Goal: Task Accomplishment & Management: Complete application form

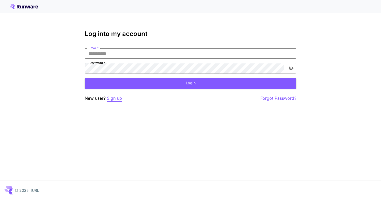
click at [119, 97] on p "Sign up" at bounding box center [114, 98] width 15 height 7
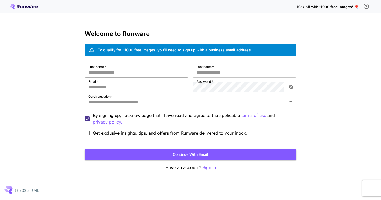
click at [149, 73] on input "First name   *" at bounding box center [137, 72] width 104 height 11
type input "*****"
click at [209, 71] on input "Last name   *" at bounding box center [244, 72] width 104 height 11
type input "******"
click at [128, 86] on input "Email   *" at bounding box center [137, 87] width 104 height 11
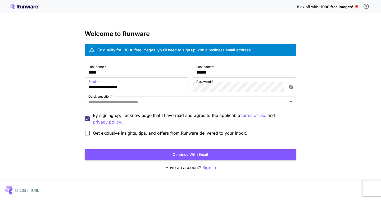
type input "**********"
click at [163, 106] on div "Quick question   *" at bounding box center [191, 101] width 212 height 11
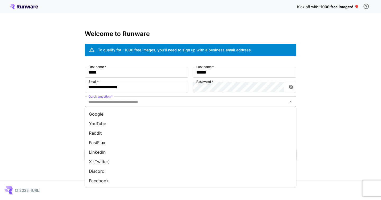
click at [139, 117] on li "Google" at bounding box center [191, 114] width 212 height 10
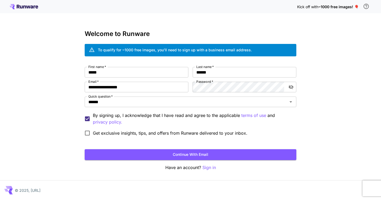
click at [104, 136] on label "Get exclusive insights, tips, and offers from Runware delivered to your inbox." at bounding box center [165, 132] width 166 height 11
click at [166, 153] on button "Continue with email" at bounding box center [191, 154] width 212 height 11
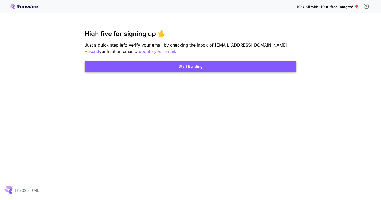
click at [185, 68] on button "Start Building" at bounding box center [191, 66] width 212 height 11
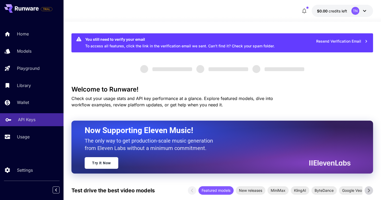
click at [32, 120] on p "API Keys" at bounding box center [26, 119] width 17 height 6
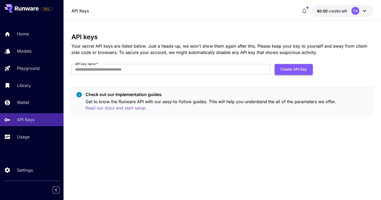
click at [298, 68] on button "Create API Key" at bounding box center [293, 69] width 38 height 11
click at [240, 66] on input "API key name   *" at bounding box center [170, 69] width 199 height 11
type input "********"
click at [299, 66] on button "Create API Key" at bounding box center [293, 69] width 38 height 11
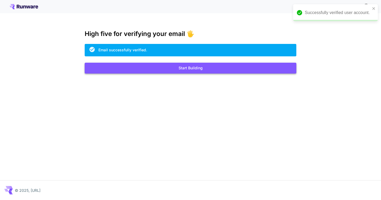
click at [261, 69] on button "Start Building" at bounding box center [191, 68] width 212 height 11
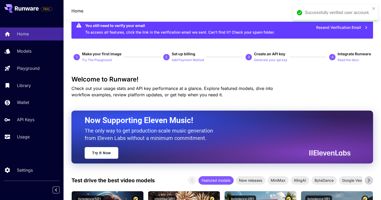
scroll to position [21, 0]
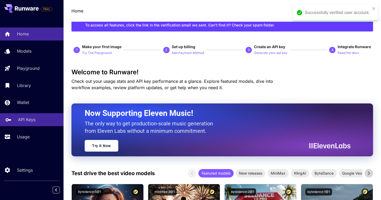
click at [31, 122] on p "API Keys" at bounding box center [26, 119] width 17 height 6
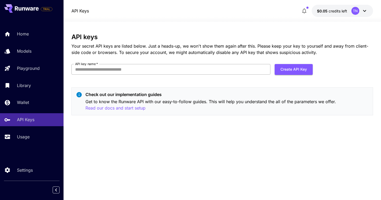
click at [237, 70] on input "API key name   *" at bounding box center [170, 69] width 199 height 11
type input "*"
type input "***"
click at [297, 69] on button "Create API Key" at bounding box center [293, 69] width 38 height 11
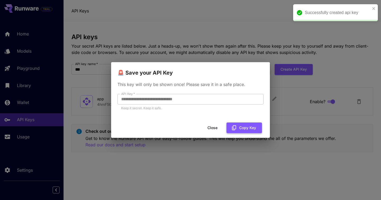
click at [235, 127] on icon "button" at bounding box center [234, 128] width 6 height 6
click at [220, 126] on button "Close" at bounding box center [217, 127] width 24 height 11
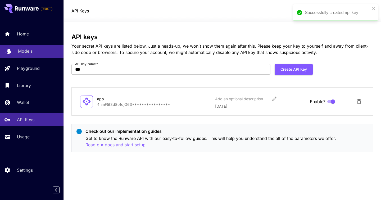
click at [28, 48] on p "Models" at bounding box center [25, 51] width 15 height 6
